Goal: Find specific page/section: Find specific page/section

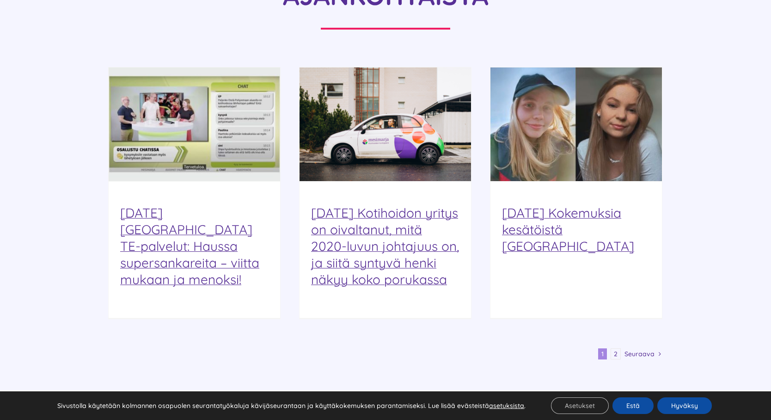
scroll to position [1061, 0]
click at [647, 348] on span "Seuraava" at bounding box center [640, 355] width 30 height 14
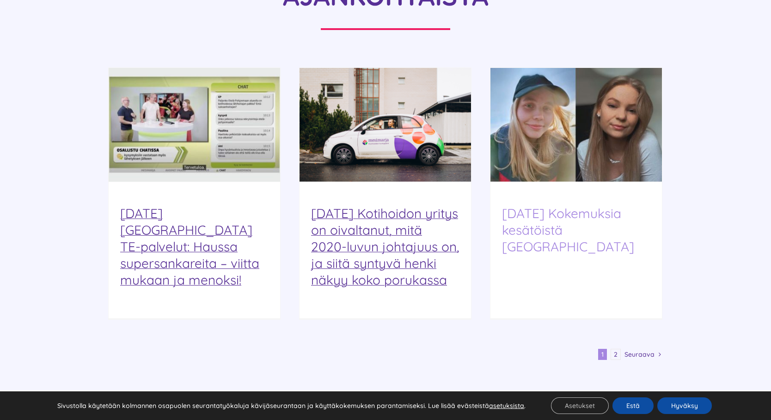
click at [592, 205] on link "13.3.2024 Kokemuksia kesätöistä Mesimarjalla" at bounding box center [568, 229] width 132 height 49
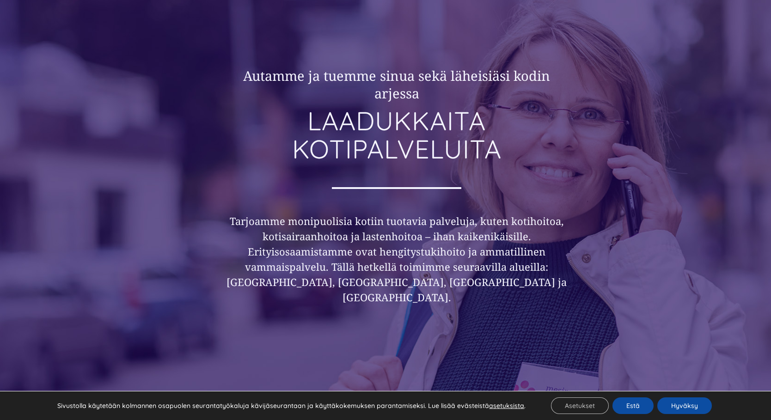
scroll to position [0, 0]
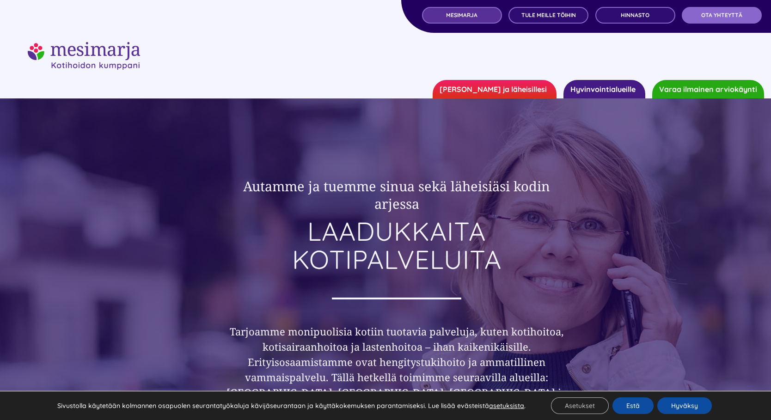
click at [468, 18] on span "MESIMARJA" at bounding box center [461, 15] width 31 height 6
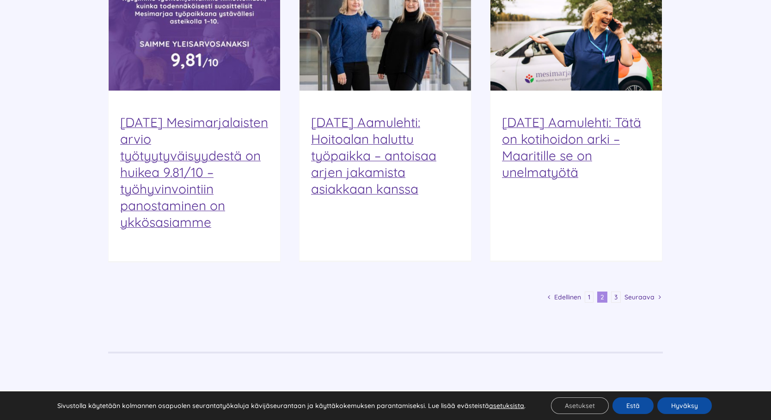
scroll to position [1164, 0]
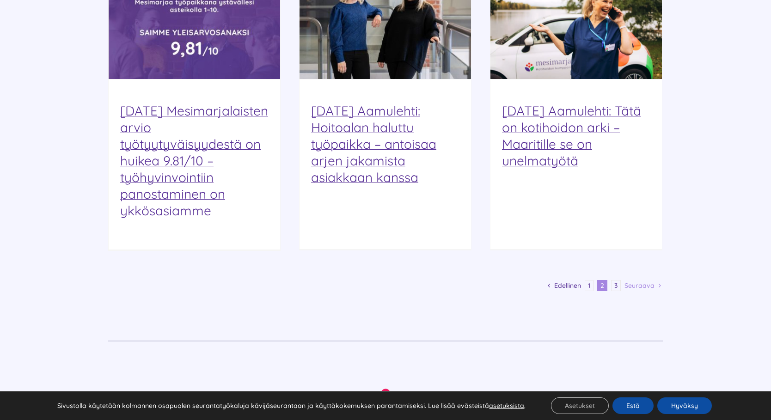
click at [645, 279] on span "Seuraava" at bounding box center [640, 286] width 30 height 14
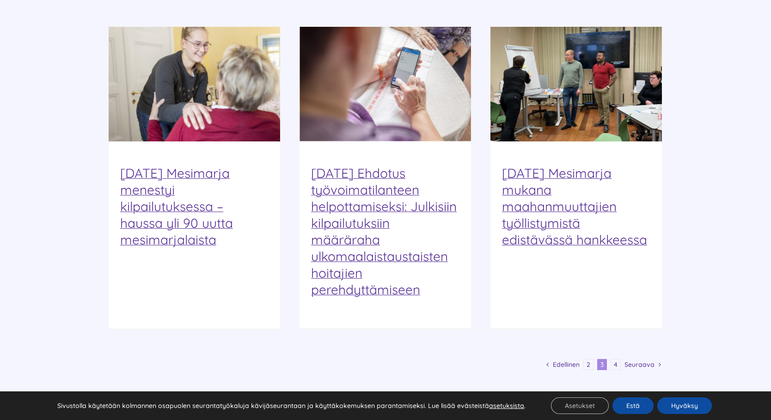
scroll to position [1103, 0]
click at [617, 359] on link "4" at bounding box center [616, 364] width 10 height 11
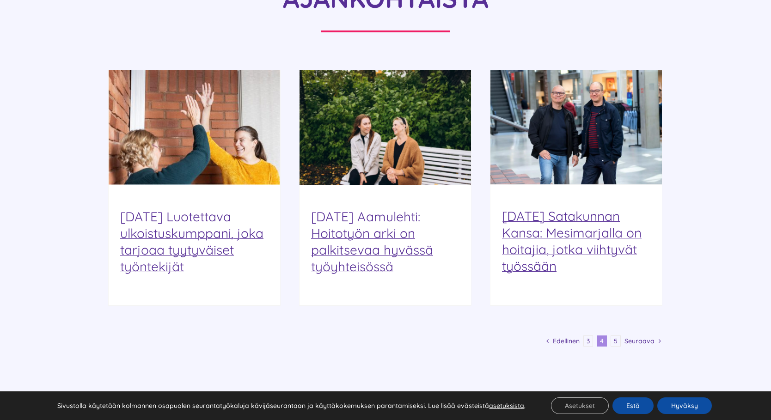
scroll to position [1059, 0]
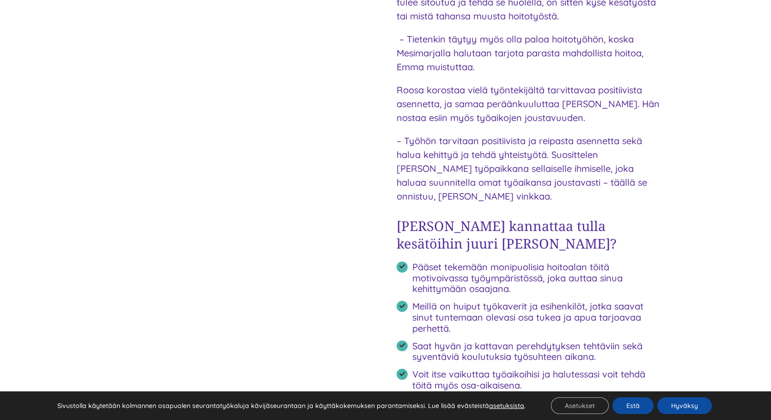
scroll to position [1038, 0]
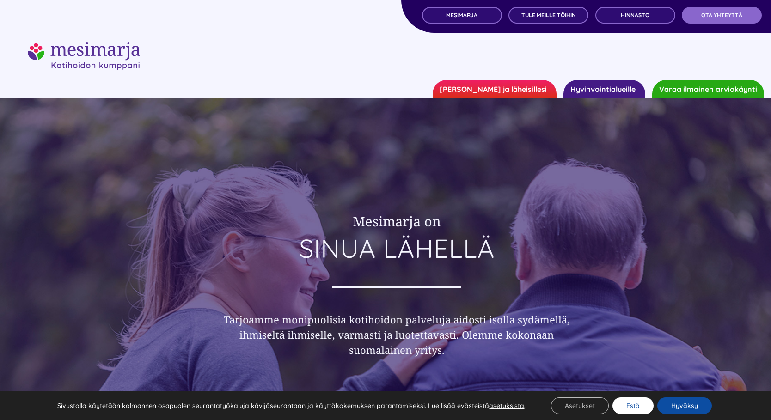
click at [634, 402] on button "Estä" at bounding box center [633, 406] width 41 height 17
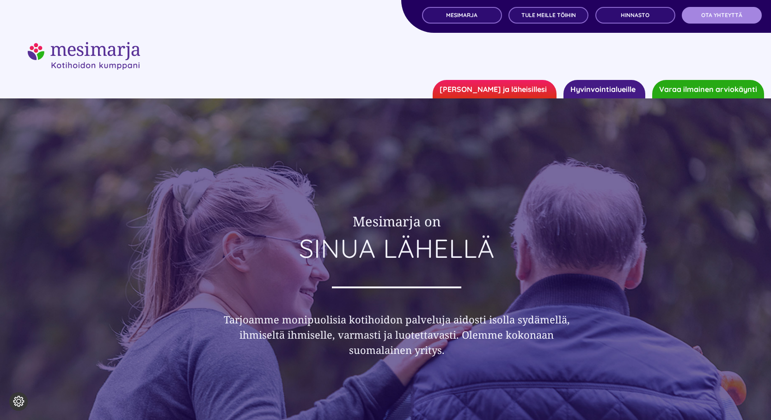
click at [716, 12] on span "OTA YHTEYTTÄ" at bounding box center [722, 15] width 41 height 6
